Goal: Check status: Check status

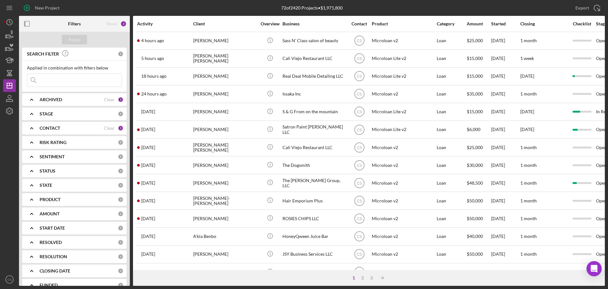
scroll to position [214, 0]
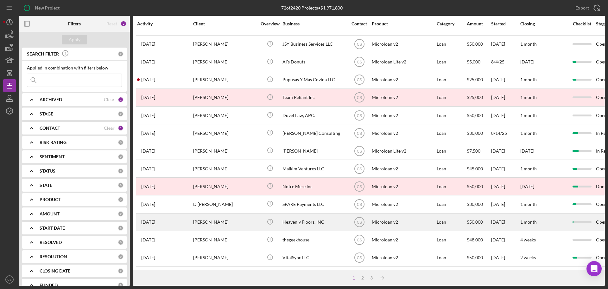
click at [299, 221] on div "Heavenly Floors, INC" at bounding box center [314, 222] width 63 height 17
